Goal: Check status: Check status

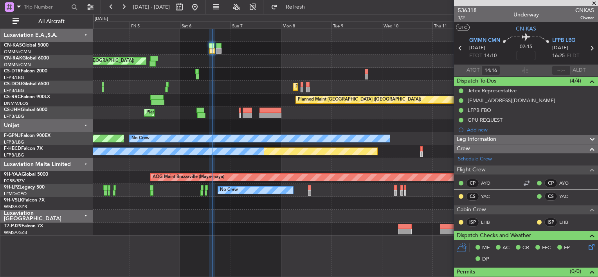
scroll to position [202, 0]
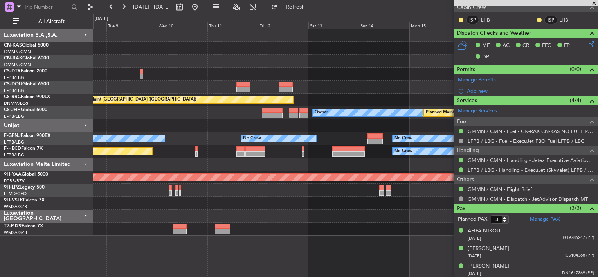
click at [78, 50] on div "Planned Maint [GEOGRAPHIC_DATA] ([GEOGRAPHIC_DATA]) Planned Maint [GEOGRAPHIC_D…" at bounding box center [299, 145] width 598 height 263
click at [30, 41] on div "Planned Maint [GEOGRAPHIC_DATA] ([GEOGRAPHIC_DATA]) Planned Maint [GEOGRAPHIC_D…" at bounding box center [299, 145] width 598 height 263
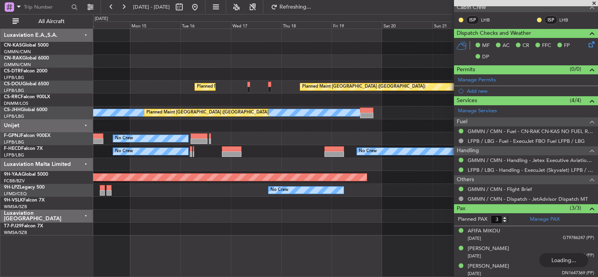
click at [241, 58] on div at bounding box center [345, 61] width 505 height 13
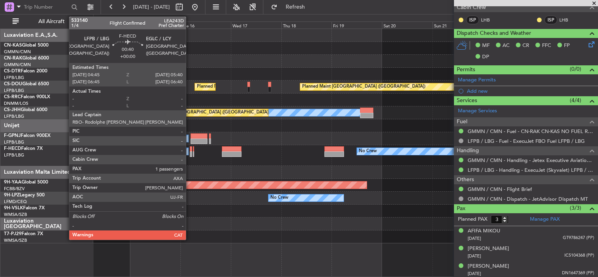
click at [190, 149] on div at bounding box center [191, 148] width 2 height 5
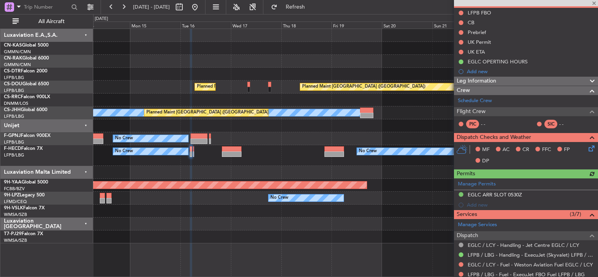
scroll to position [78, 0]
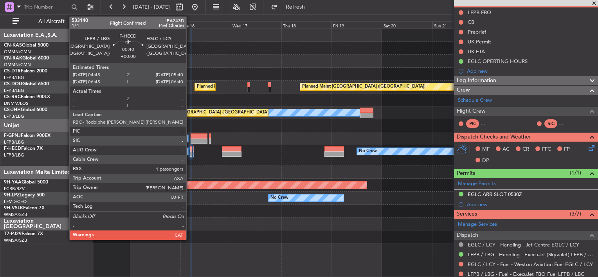
click at [190, 150] on div at bounding box center [191, 148] width 2 height 5
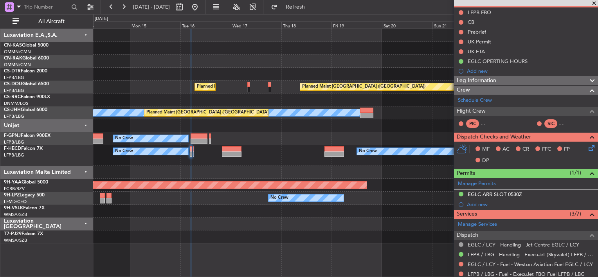
click at [594, 1] on span at bounding box center [595, 3] width 8 height 7
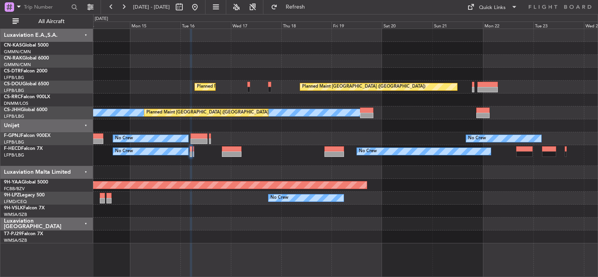
type input "0"
click at [497, 5] on div "Quick Links" at bounding box center [492, 8] width 27 height 8
click at [473, 47] on button "Crew Board" at bounding box center [493, 44] width 59 height 19
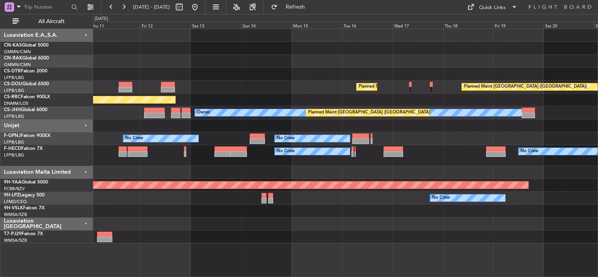
click at [351, 103] on div "Planned Maint [GEOGRAPHIC_DATA] ([GEOGRAPHIC_DATA]) Planned Maint [GEOGRAPHIC_D…" at bounding box center [345, 136] width 505 height 215
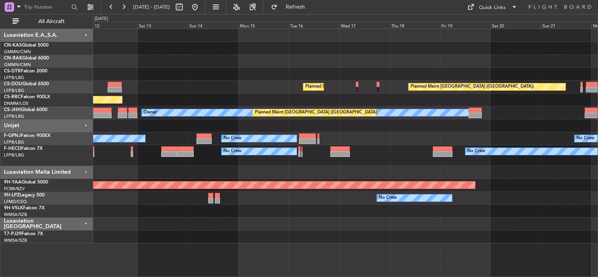
click at [221, 82] on div "Planned Maint [GEOGRAPHIC_DATA] ([GEOGRAPHIC_DATA]) Planned Maint [GEOGRAPHIC_D…" at bounding box center [345, 136] width 505 height 215
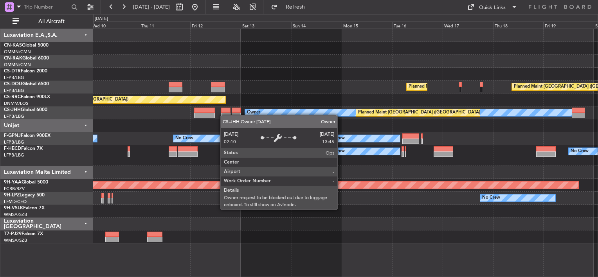
click at [290, 110] on div "Planned Maint [GEOGRAPHIC_DATA] ([GEOGRAPHIC_DATA]) Planned Maint [GEOGRAPHIC_D…" at bounding box center [345, 136] width 505 height 215
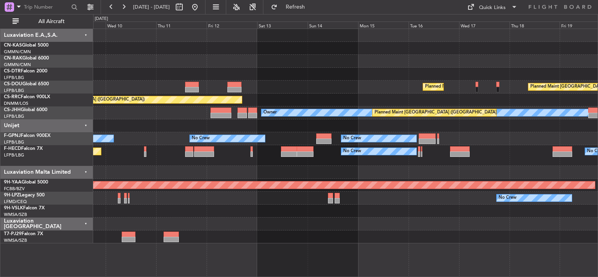
click at [351, 78] on div "Planned Maint [GEOGRAPHIC_DATA] ([GEOGRAPHIC_DATA]) Planned Maint [GEOGRAPHIC_D…" at bounding box center [345, 136] width 505 height 215
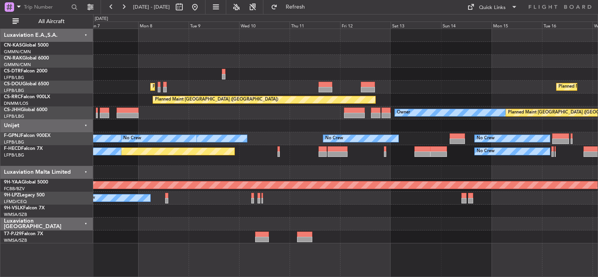
click at [266, 69] on div "Unplanned Maint [GEOGRAPHIC_DATA] ([GEOGRAPHIC_DATA]) Planned Maint [GEOGRAPHIC…" at bounding box center [345, 136] width 505 height 215
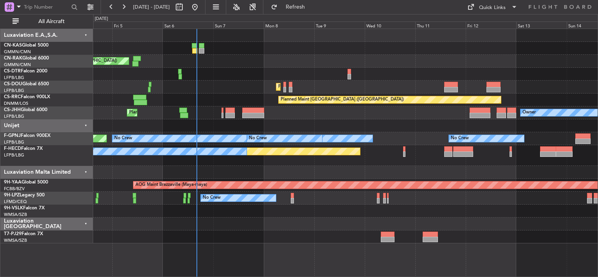
click at [227, 59] on div "Unplanned Maint [GEOGRAPHIC_DATA] ([GEOGRAPHIC_DATA]) Planned Maint [GEOGRAPHIC…" at bounding box center [345, 61] width 505 height 13
